Goal: Complete application form

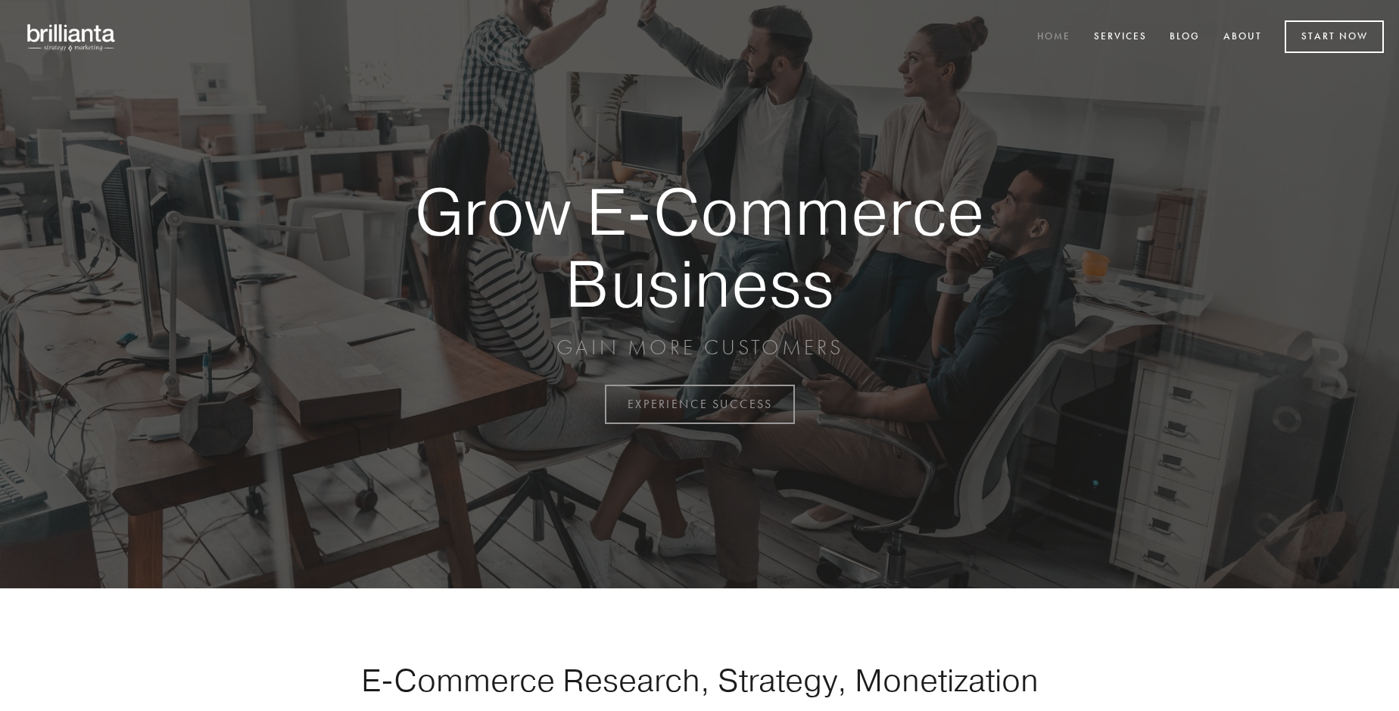
scroll to position [3969, 0]
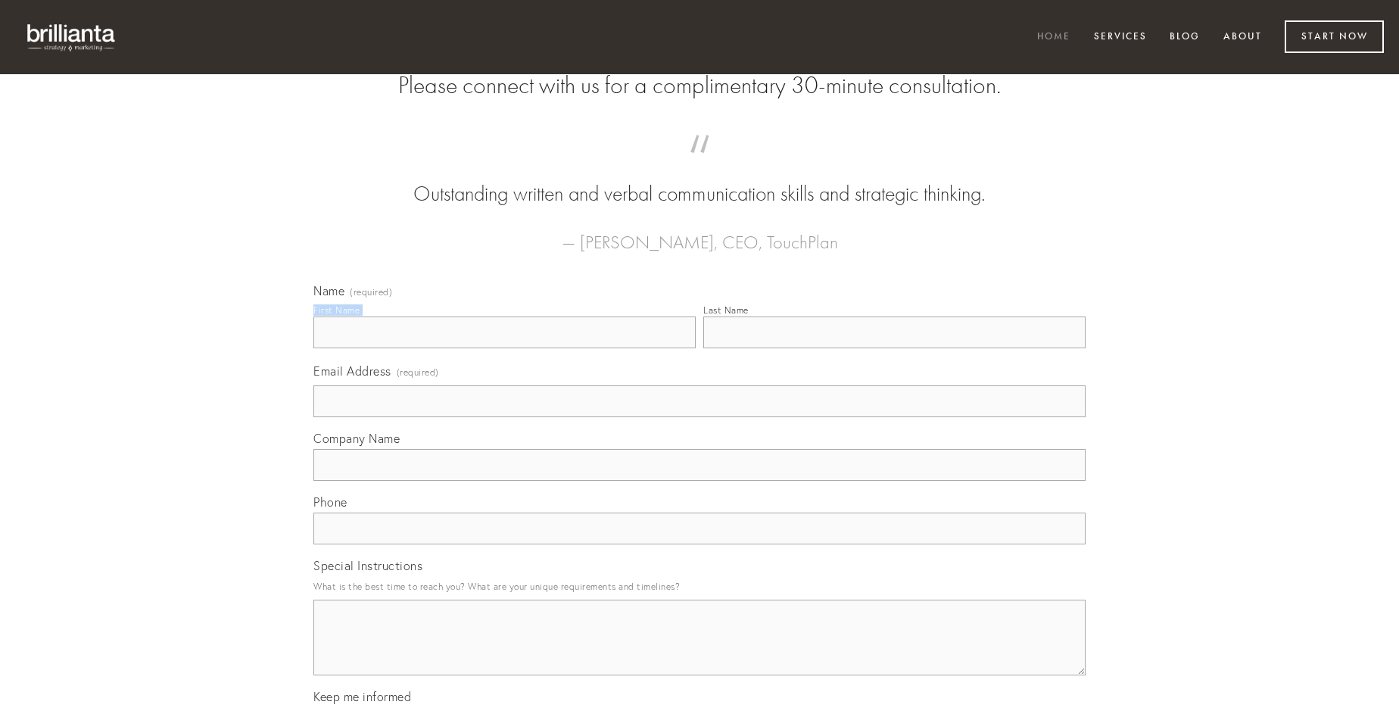
type input "[PERSON_NAME]"
click at [894, 348] on input "Last Name" at bounding box center [894, 333] width 382 height 32
type input "[PERSON_NAME]"
click at [700, 417] on input "Email Address (required)" at bounding box center [699, 401] width 772 height 32
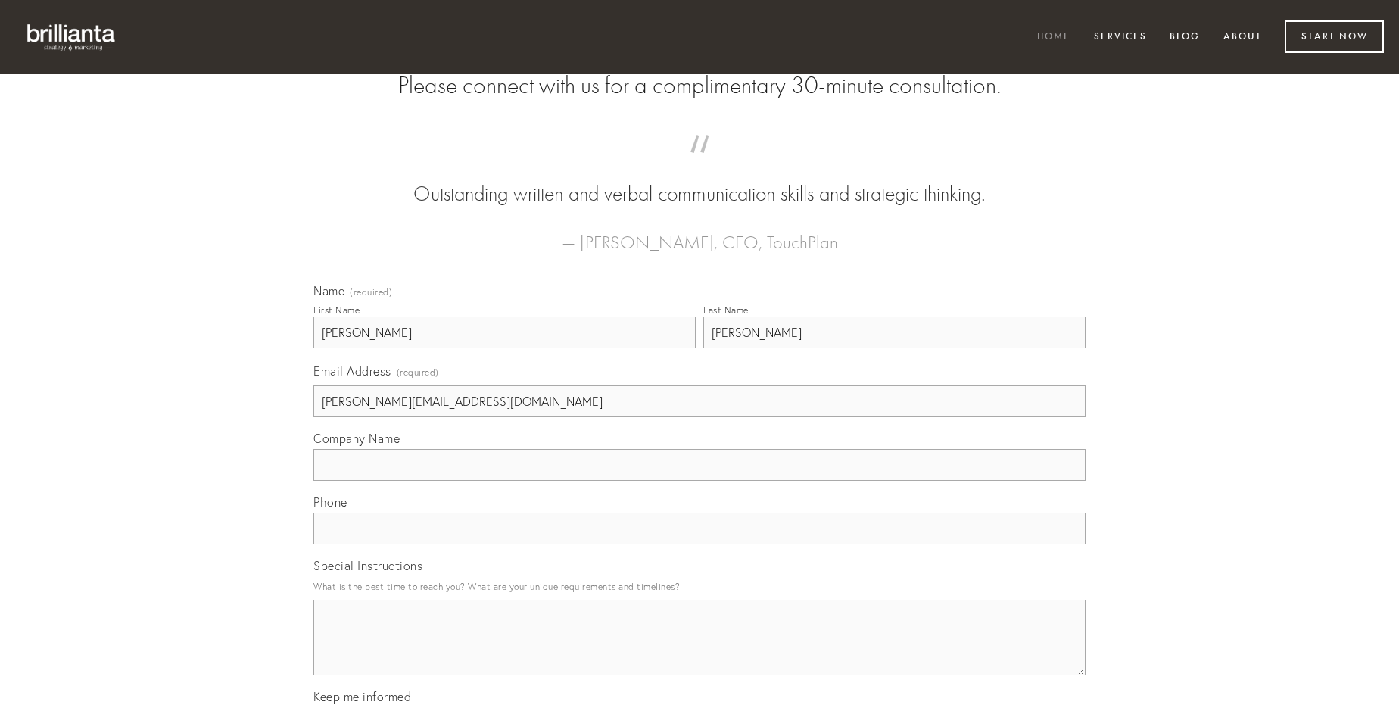
type input "[PERSON_NAME][EMAIL_ADDRESS][DOMAIN_NAME]"
click at [700, 481] on input "Company Name" at bounding box center [699, 465] width 772 height 32
type input "corporis"
click at [700, 544] on input "text" at bounding box center [699, 529] width 772 height 32
click at [700, 651] on textarea "Special Instructions" at bounding box center [699, 638] width 772 height 76
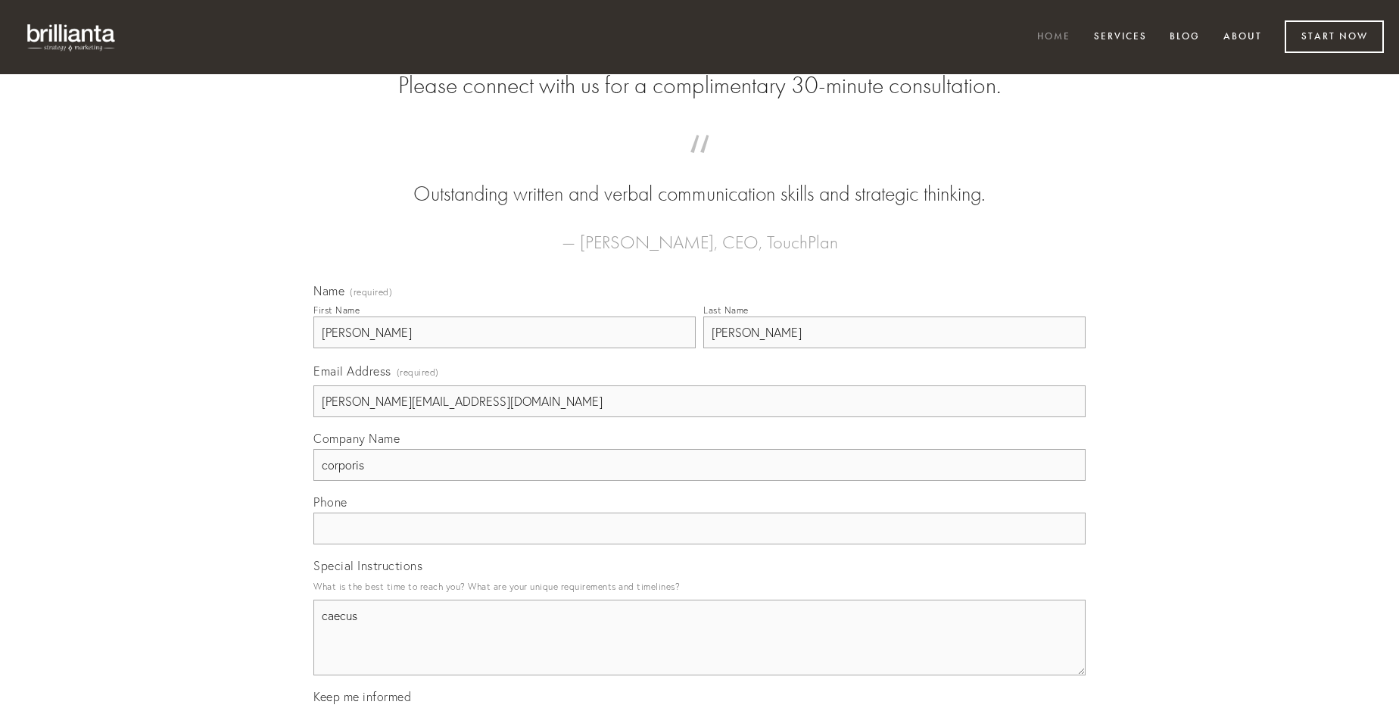
type textarea "caecus"
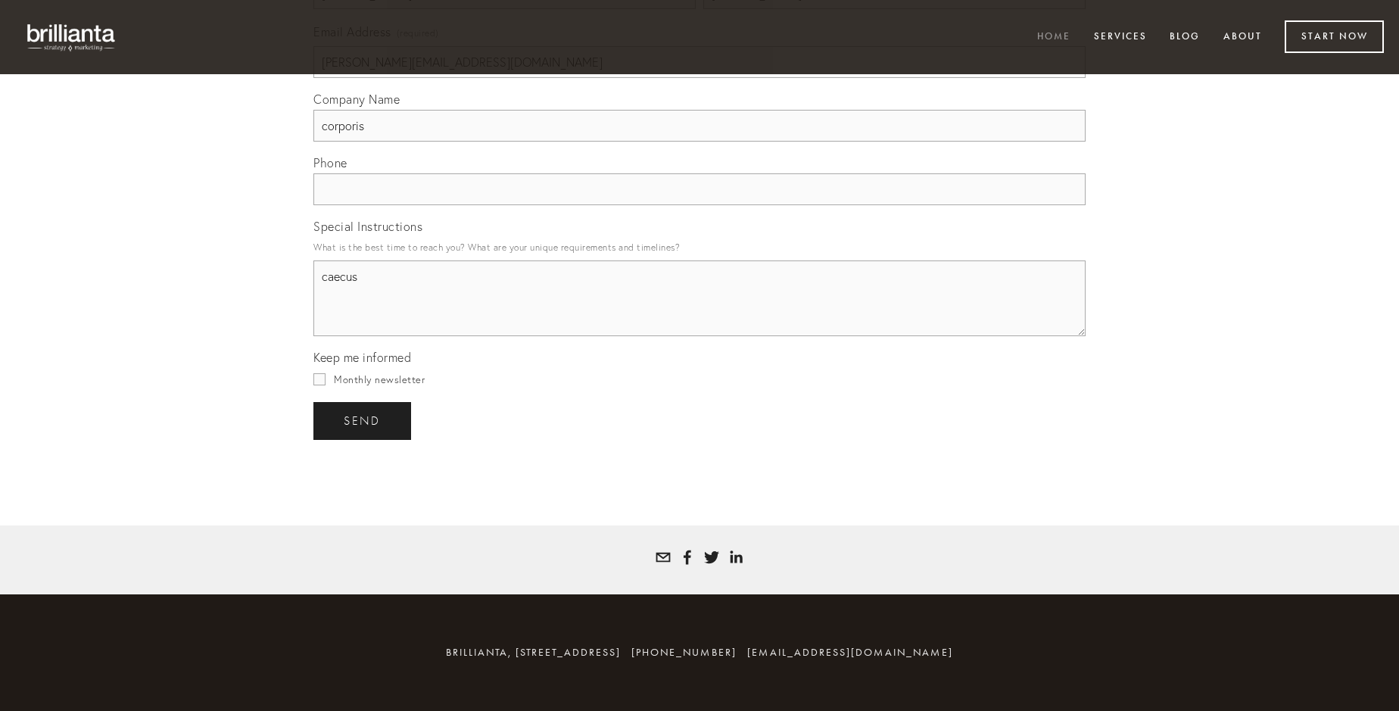
click at [363, 420] on span "send" at bounding box center [362, 421] width 37 height 14
